Goal: Task Accomplishment & Management: Use online tool/utility

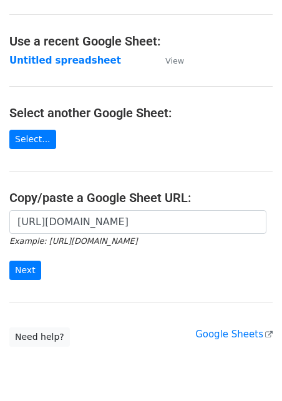
scroll to position [0, 271]
type input "https://docs.google.com/spreadsheets/d/1aNTiFcBmV5jIxNi0h393BLTNUqVolpFxVj0PPHI…"
click at [22, 266] on input "Next" at bounding box center [25, 270] width 32 height 19
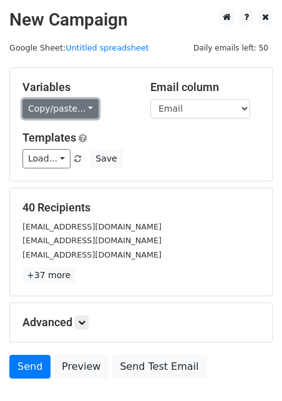
click at [71, 100] on link "Copy/paste..." at bounding box center [60, 108] width 76 height 19
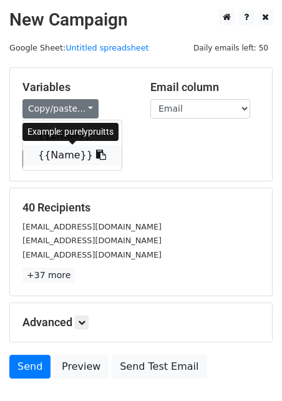
click at [57, 155] on link "{{Name}}" at bounding box center [72, 155] width 99 height 20
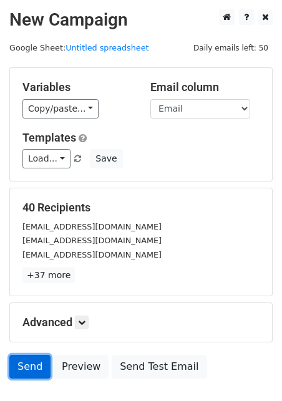
click at [30, 366] on link "Send" at bounding box center [29, 367] width 41 height 24
